Goal: Task Accomplishment & Management: Manage account settings

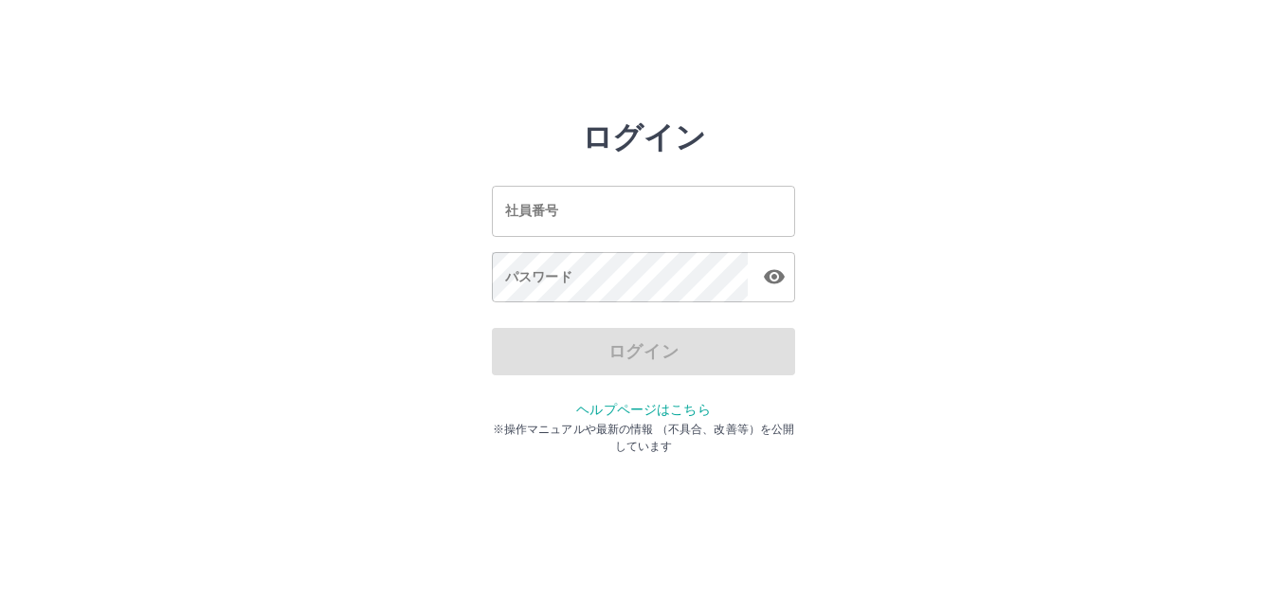
click at [737, 222] on input "社員番号" at bounding box center [643, 211] width 303 height 50
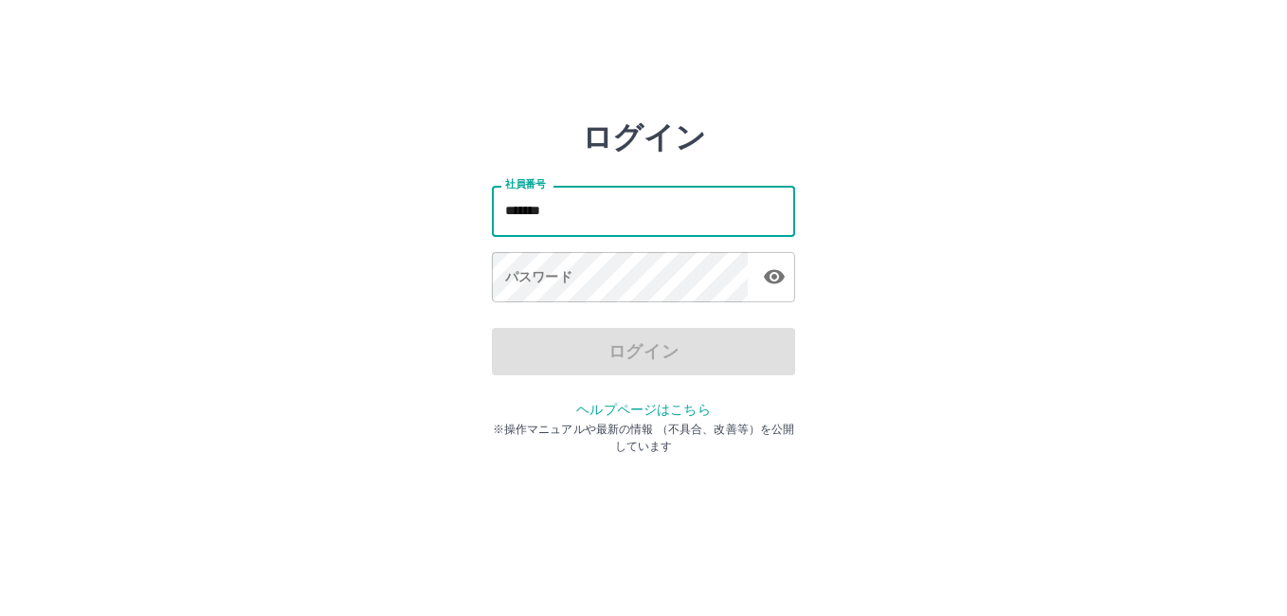
type input "*******"
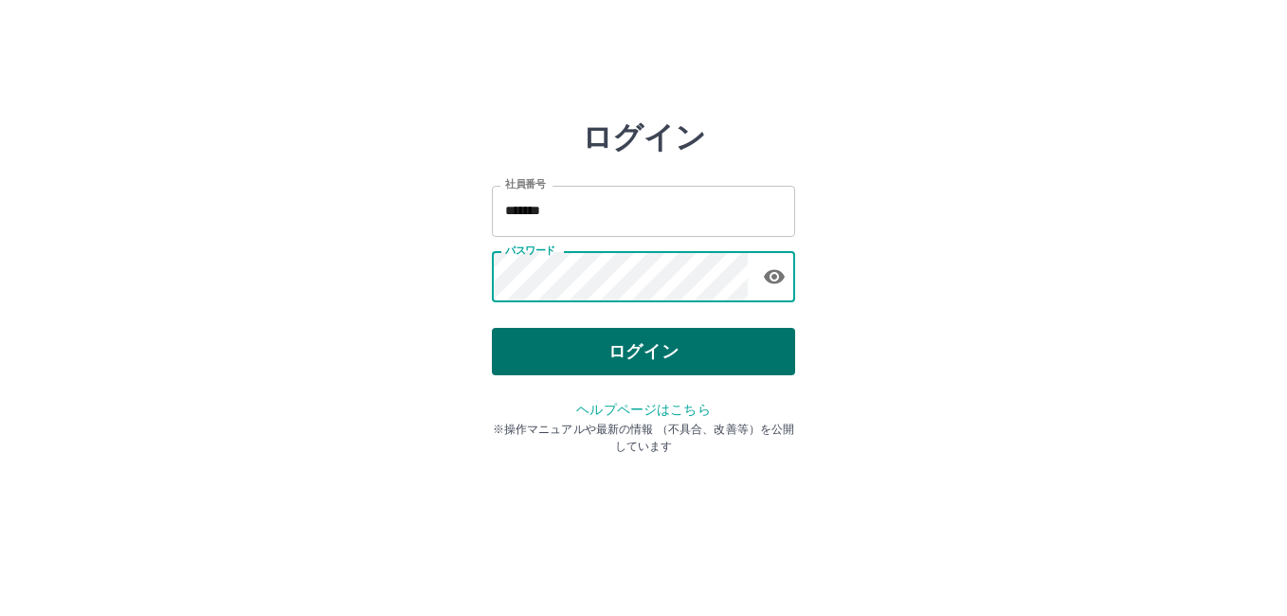
click at [716, 363] on button "ログイン" at bounding box center [643, 351] width 303 height 47
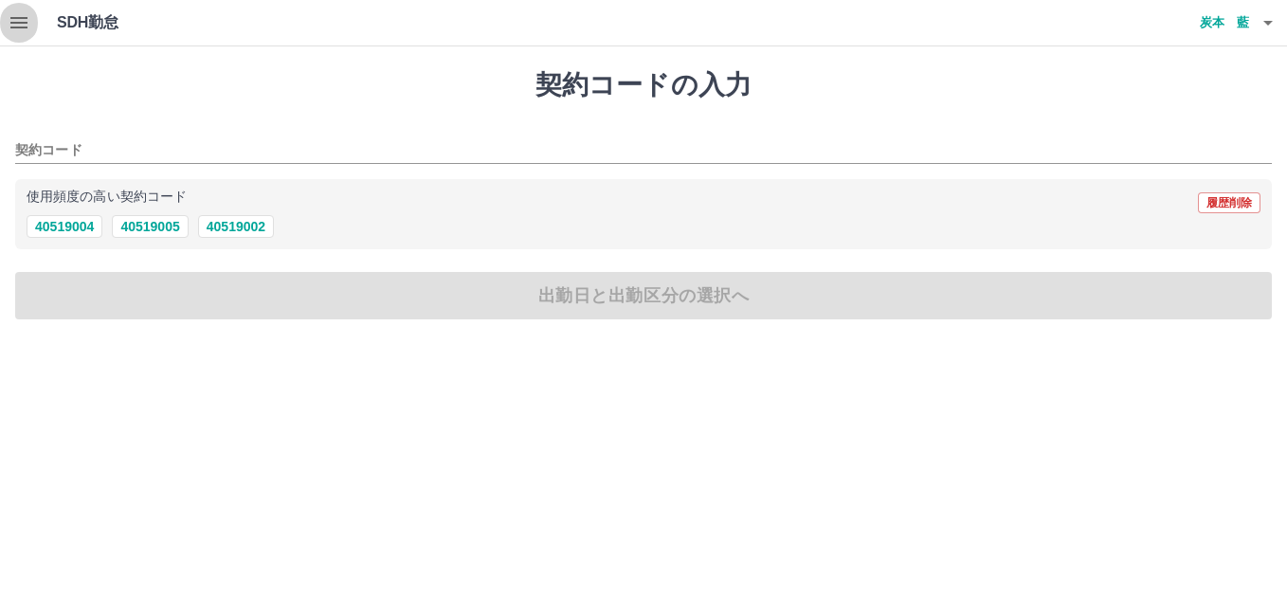
click at [7, 20] on button "button" at bounding box center [19, 22] width 38 height 45
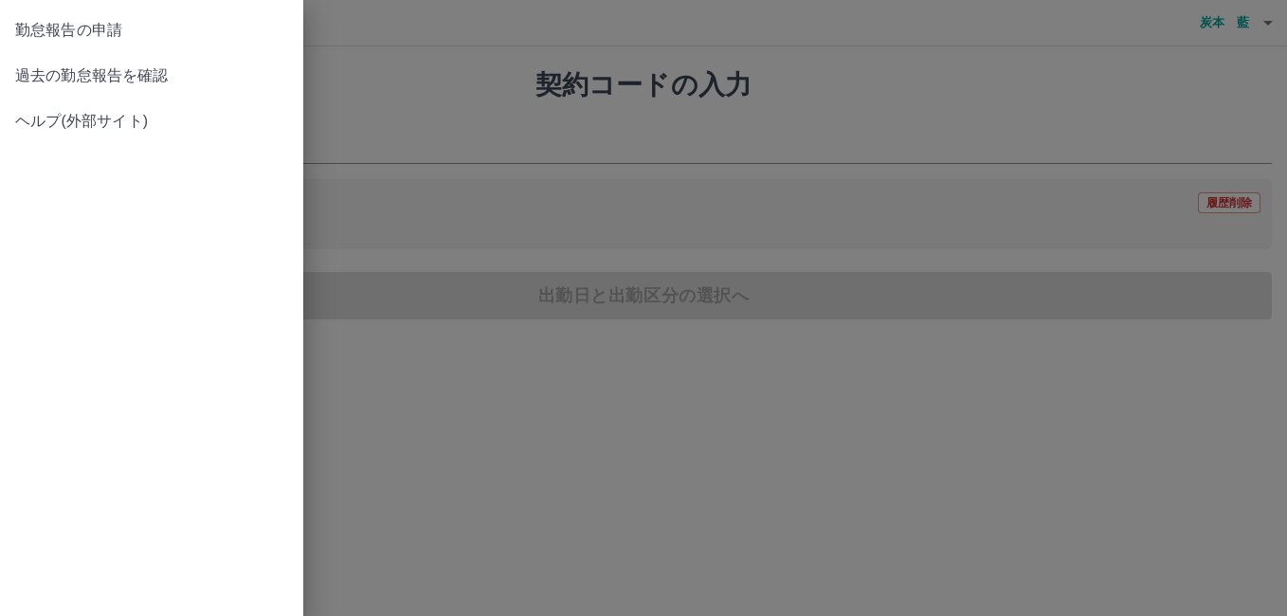
click at [164, 71] on span "過去の勤怠報告を確認" at bounding box center [151, 75] width 273 height 23
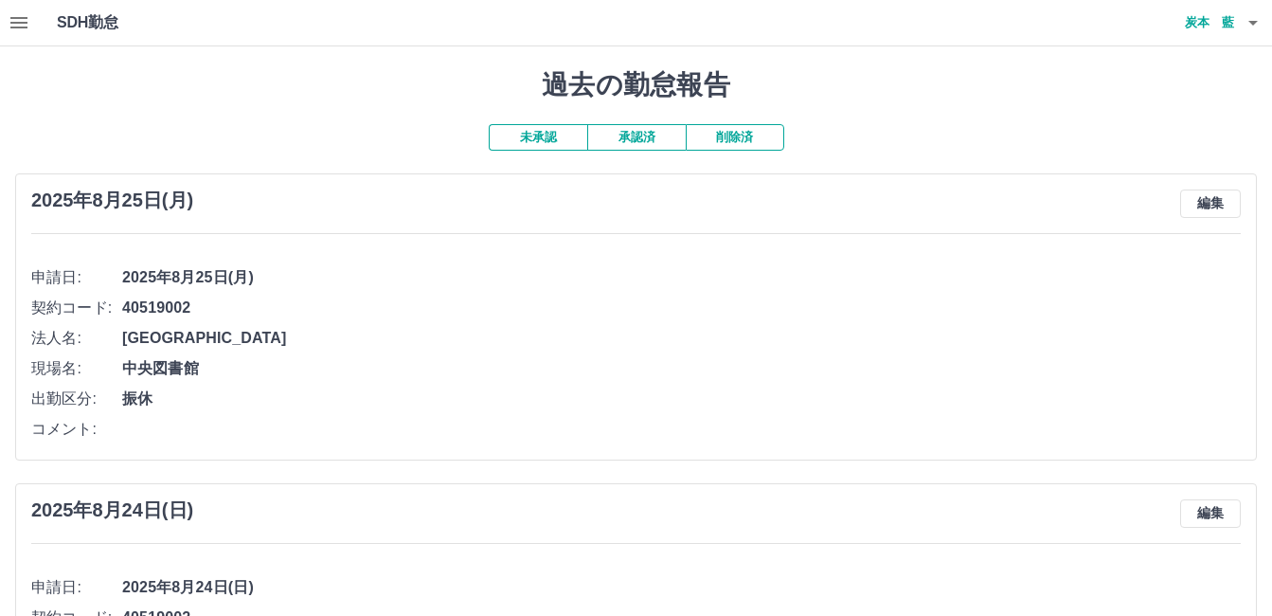
click at [1254, 28] on icon "button" at bounding box center [1253, 22] width 23 height 23
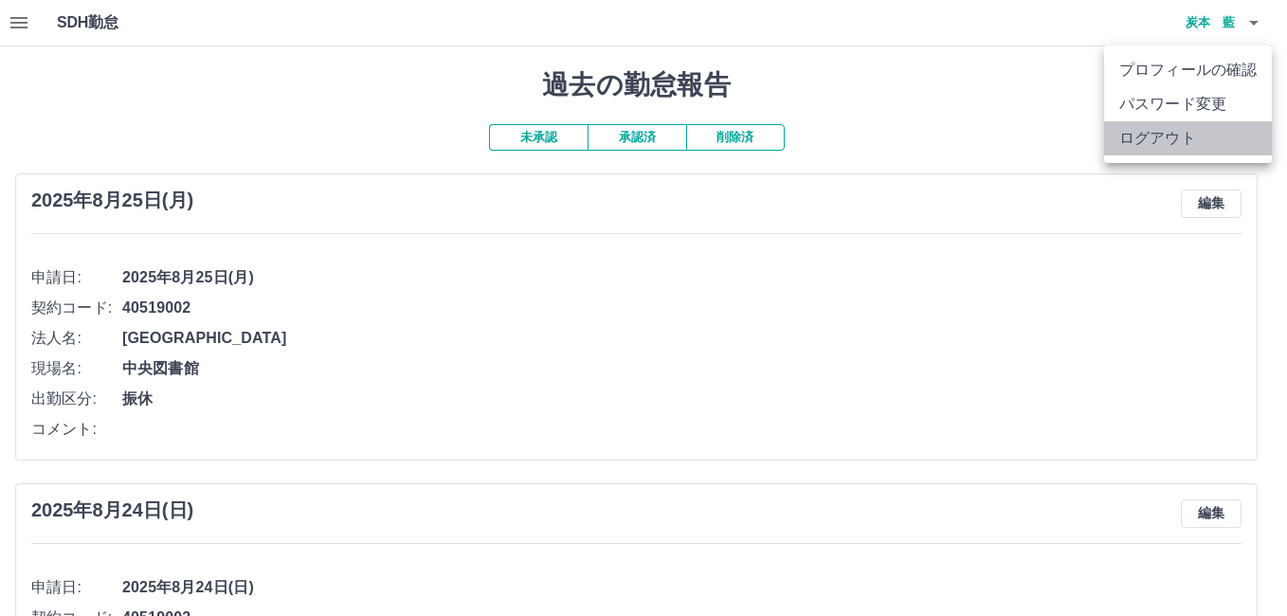
click at [1172, 130] on li "ログアウト" at bounding box center [1188, 138] width 168 height 34
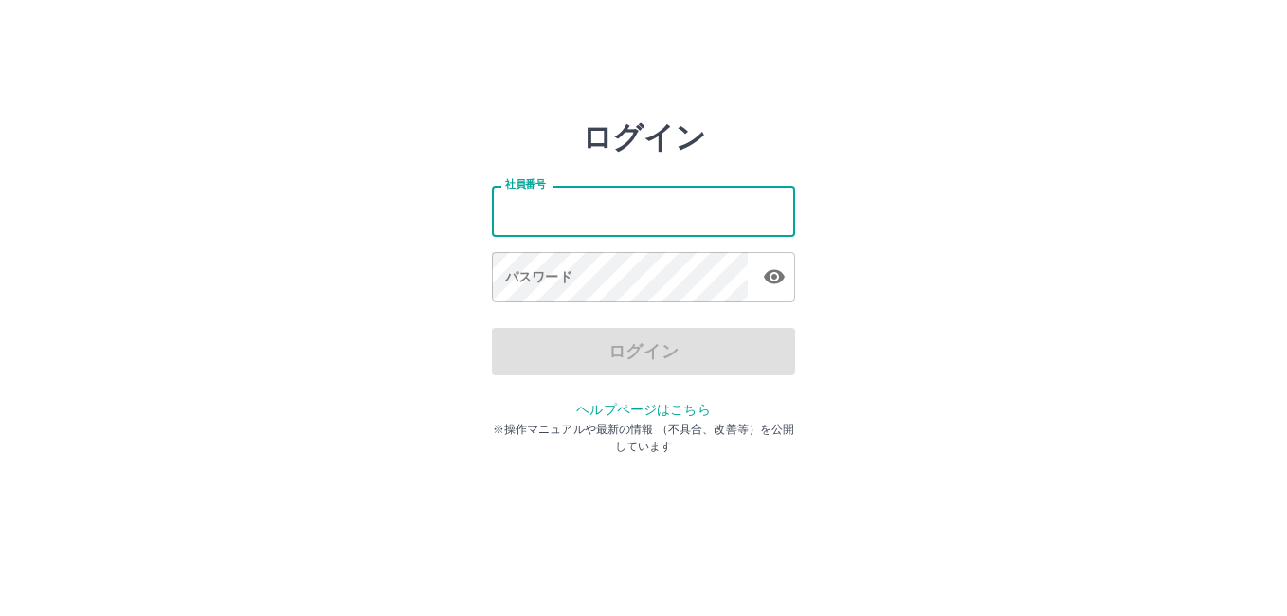
click at [524, 207] on input "社員番号" at bounding box center [643, 211] width 303 height 50
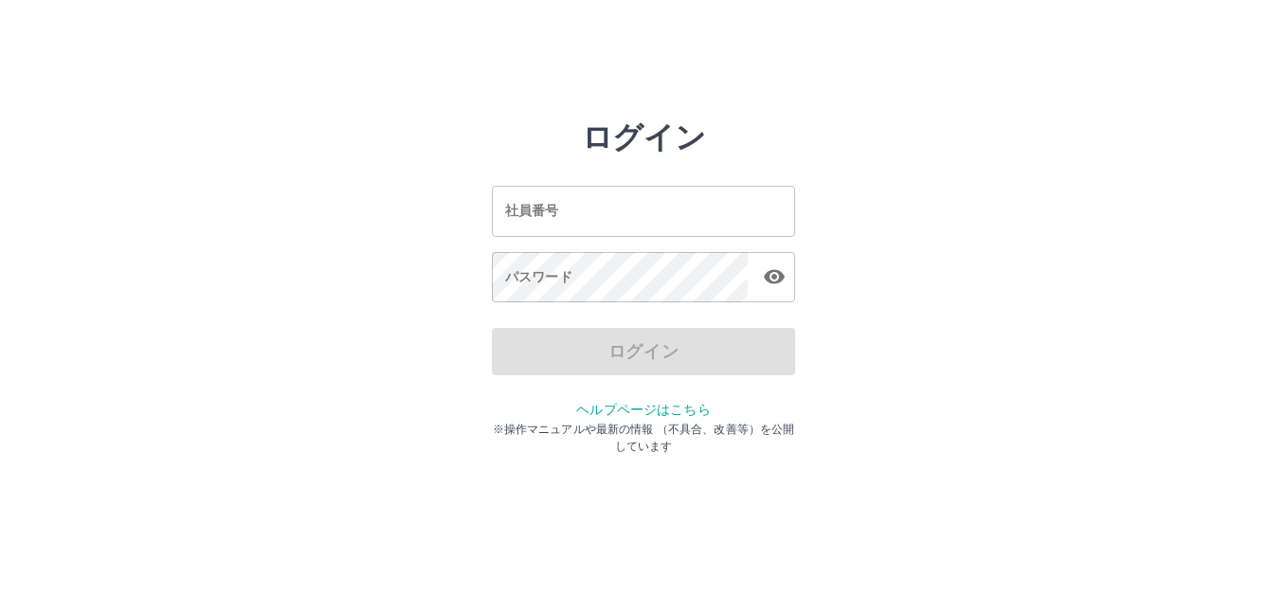
click at [48, 81] on html "ログイン 社員番号 社員番号 パスワード パスワード ログイン ヘルプページはこちら ※操作マニュアルや最新の情報 （不具合、改善等）を公開しています" at bounding box center [643, 211] width 1287 height 423
